Goal: Transaction & Acquisition: Book appointment/travel/reservation

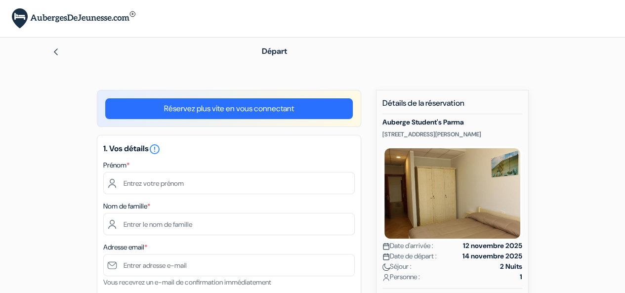
click at [56, 51] on img at bounding box center [56, 52] width 8 height 8
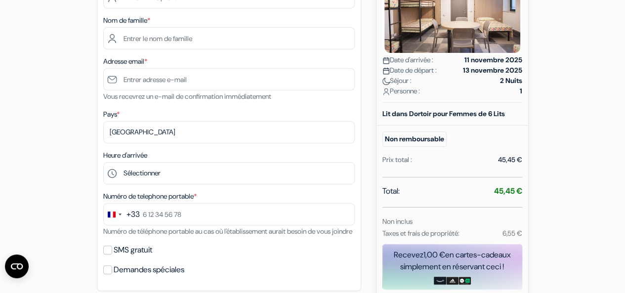
scroll to position [185, 0]
